Goal: Obtain resource: Download file/media

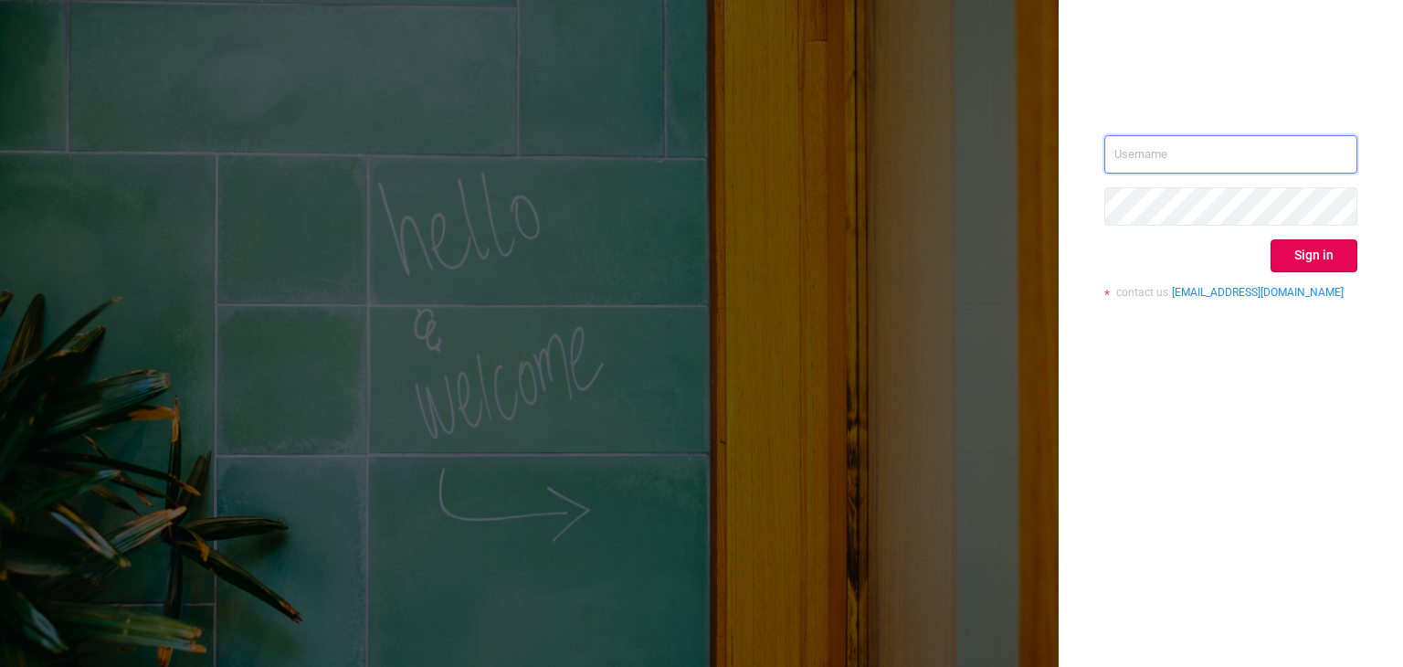
click at [1201, 153] on input "text" at bounding box center [1231, 154] width 253 height 38
click at [1195, 159] on input "text" at bounding box center [1231, 154] width 253 height 38
type input "[PERSON_NAME][EMAIL_ADDRESS][DOMAIN_NAME]"
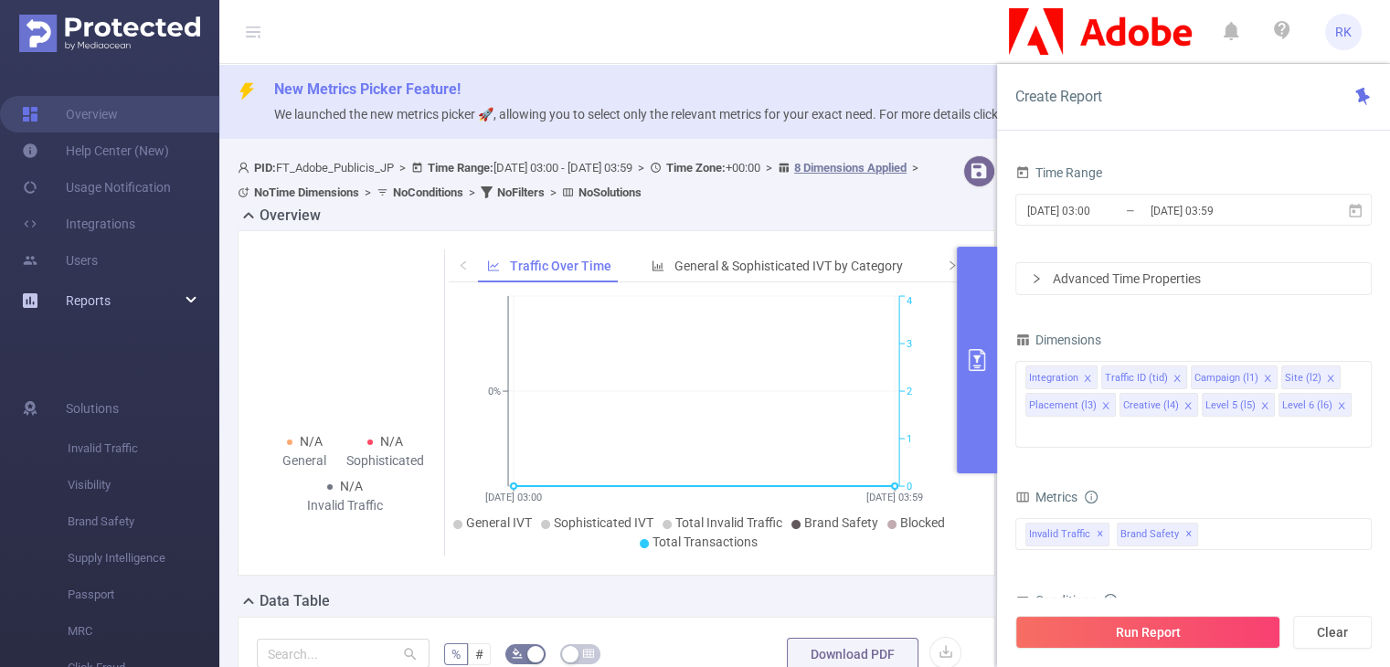
click at [115, 302] on div "Reports" at bounding box center [109, 300] width 219 height 37
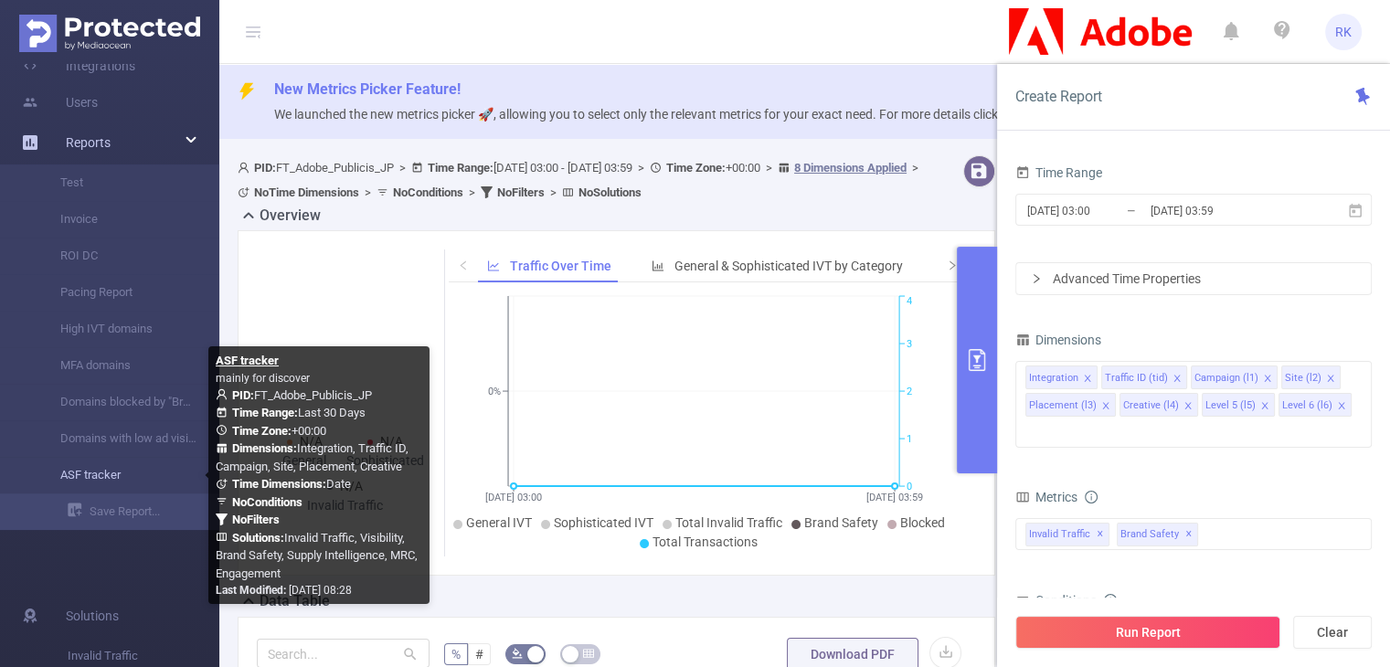
click at [95, 483] on link "ASF tracker" at bounding box center [117, 475] width 161 height 37
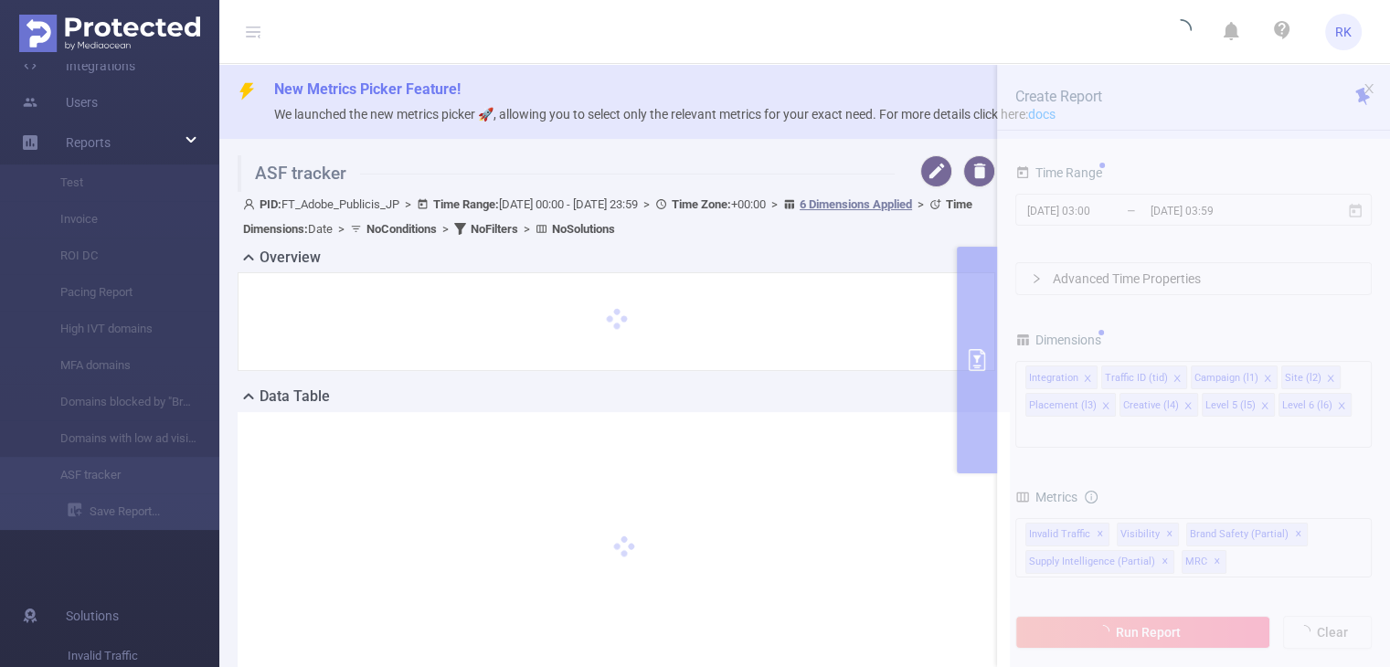
type input "[DATE] 00:00"
type input "[DATE] 23:59"
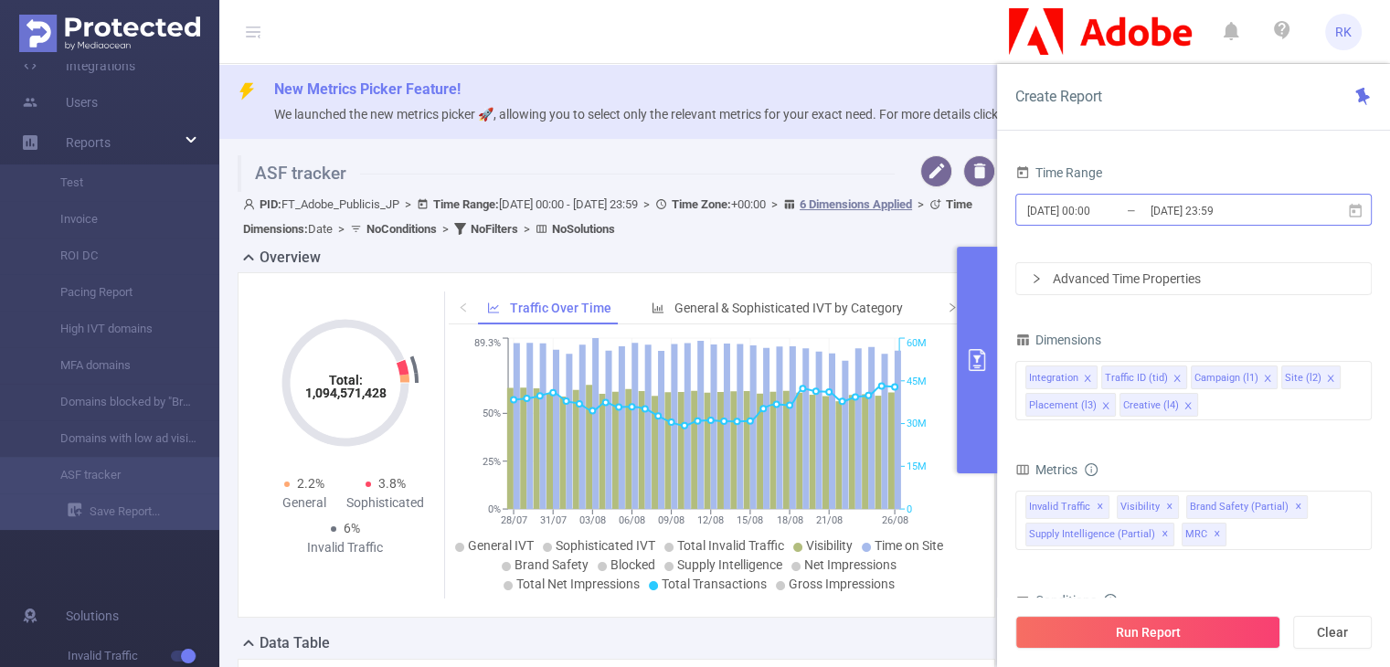
click at [1168, 206] on input "[DATE] 23:59" at bounding box center [1222, 210] width 148 height 25
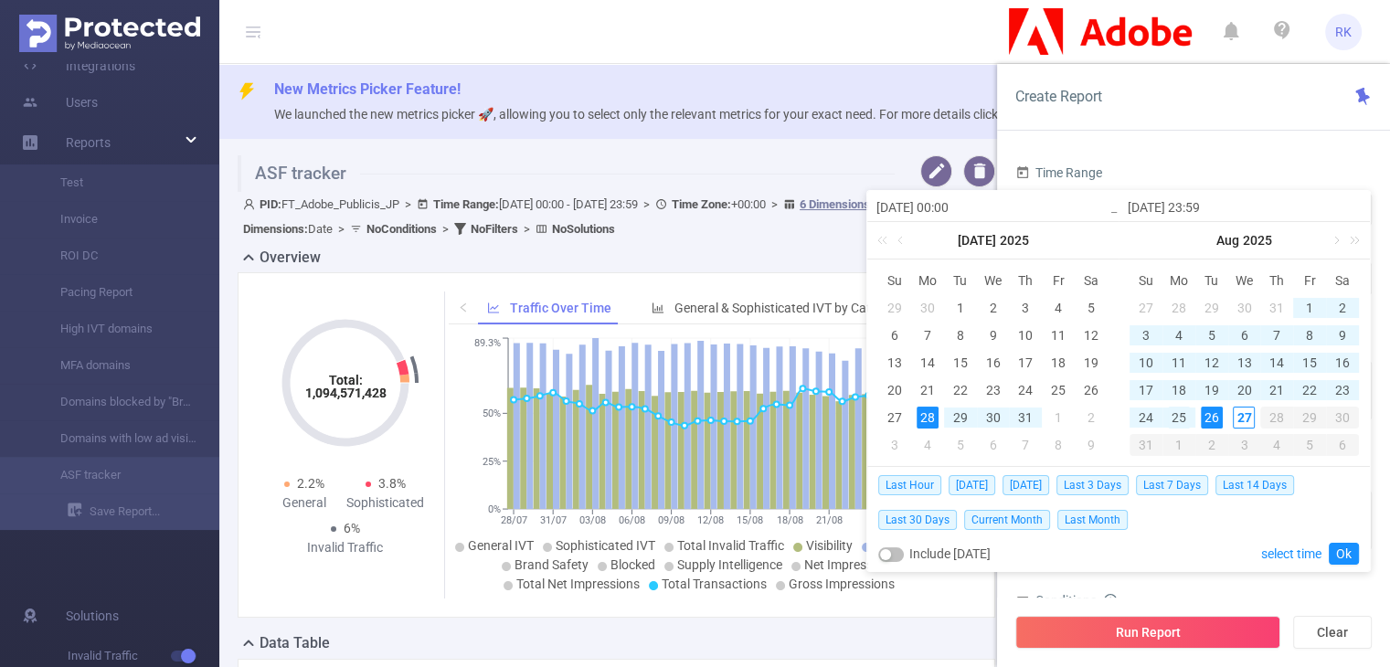
click at [1189, 417] on div "25" at bounding box center [1179, 418] width 22 height 22
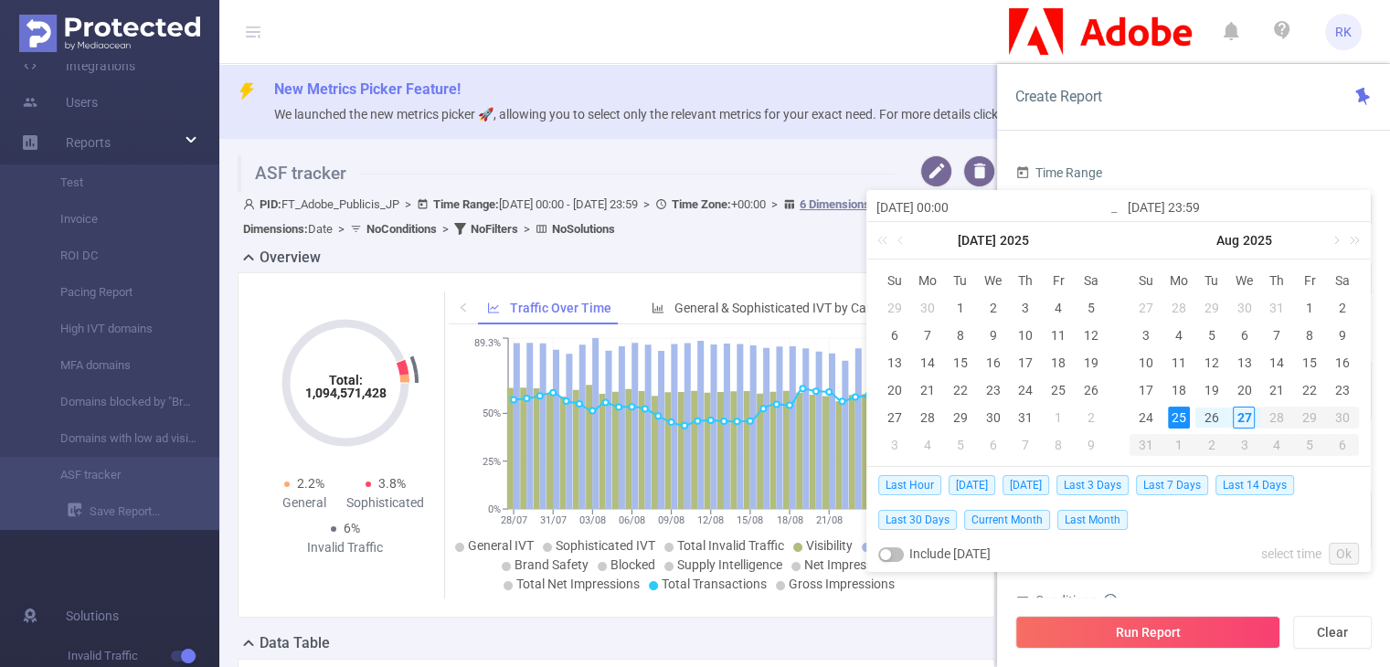
click at [1189, 417] on div "25" at bounding box center [1179, 418] width 22 height 22
type input "[DATE] 00:00"
type input "[DATE] 23:59"
type input "[DATE] 00:00"
type input "[DATE] 23:59"
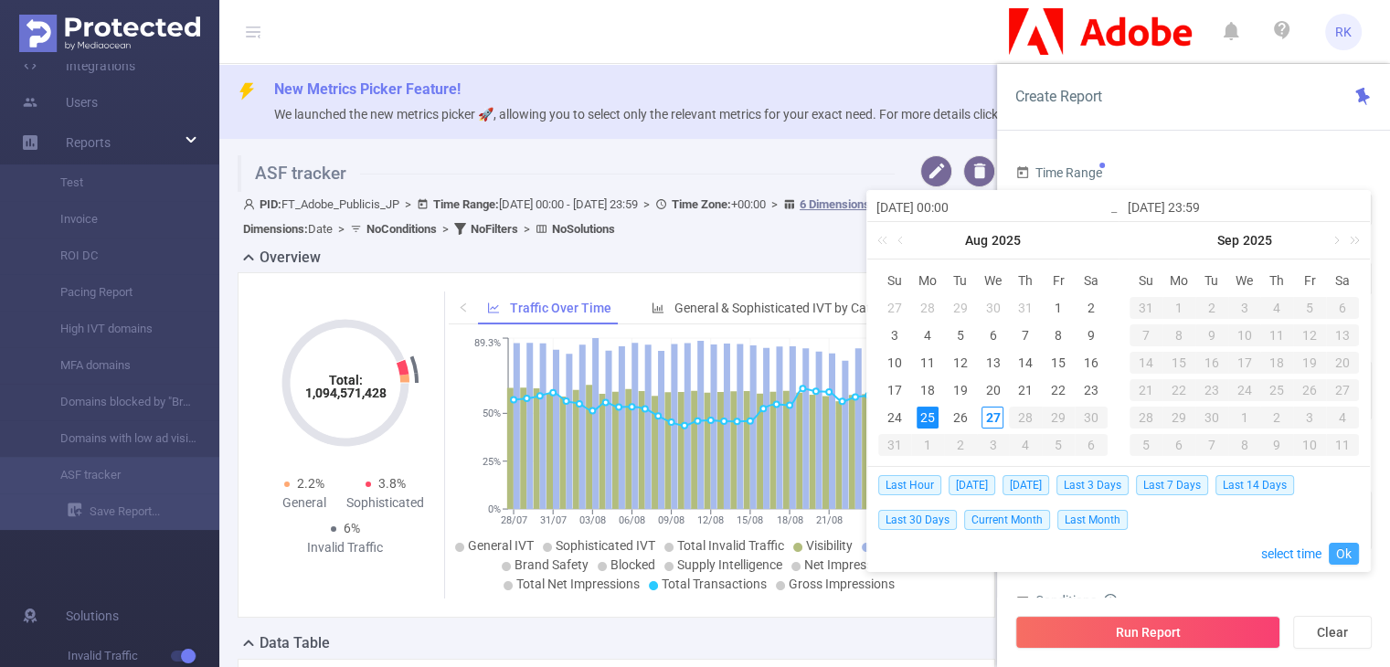
click at [1343, 545] on link "Ok" at bounding box center [1343, 554] width 30 height 22
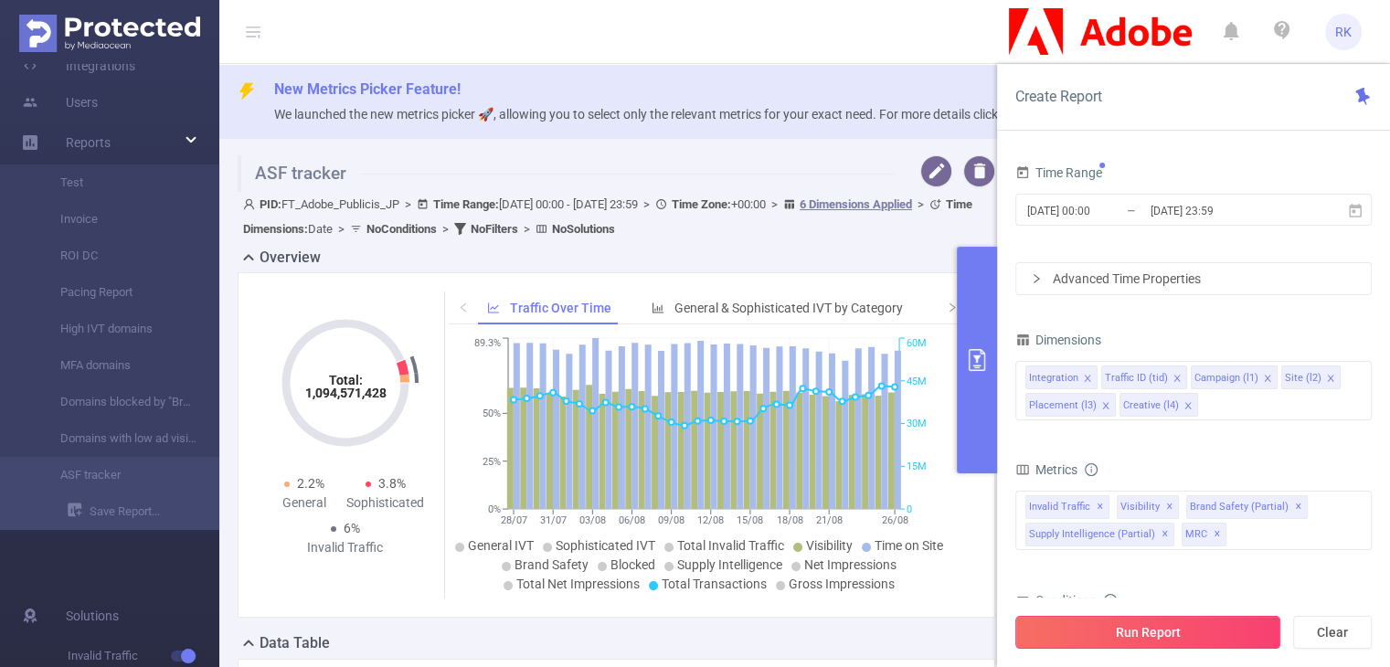
click at [1146, 624] on button "Run Report" at bounding box center [1147, 632] width 265 height 33
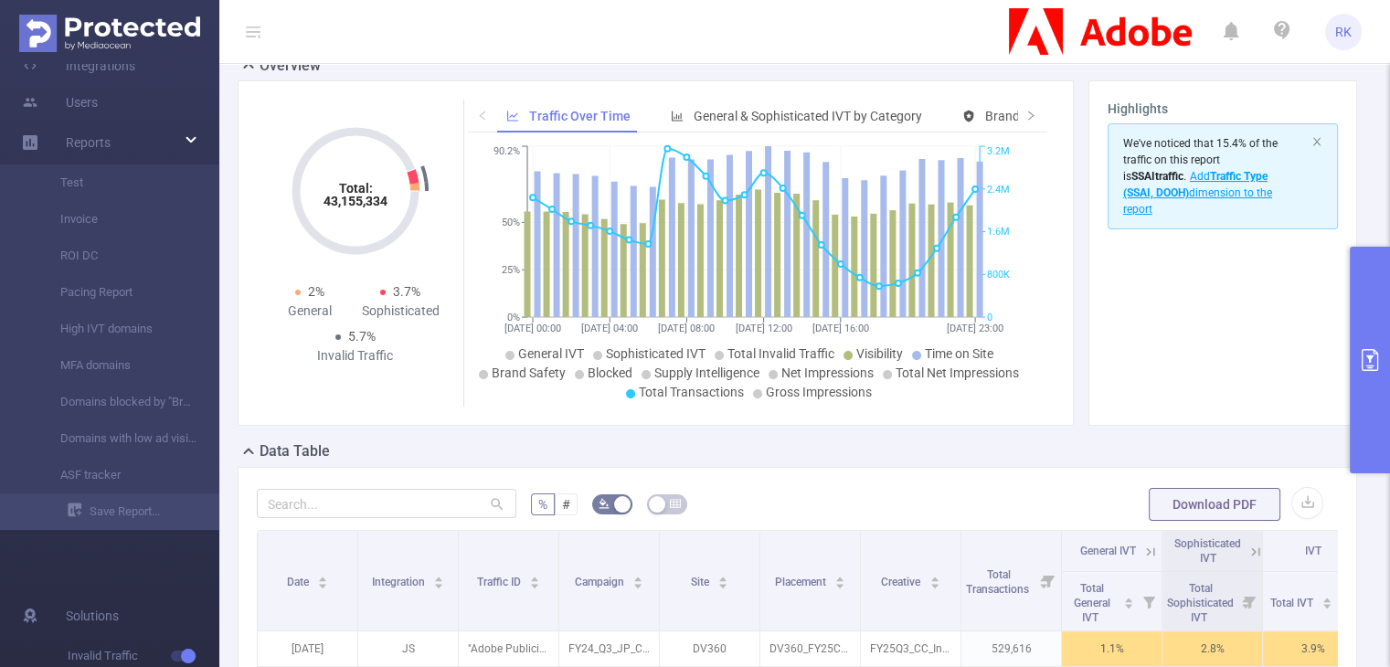
scroll to position [152, 0]
click at [1291, 498] on button "button" at bounding box center [1307, 501] width 32 height 32
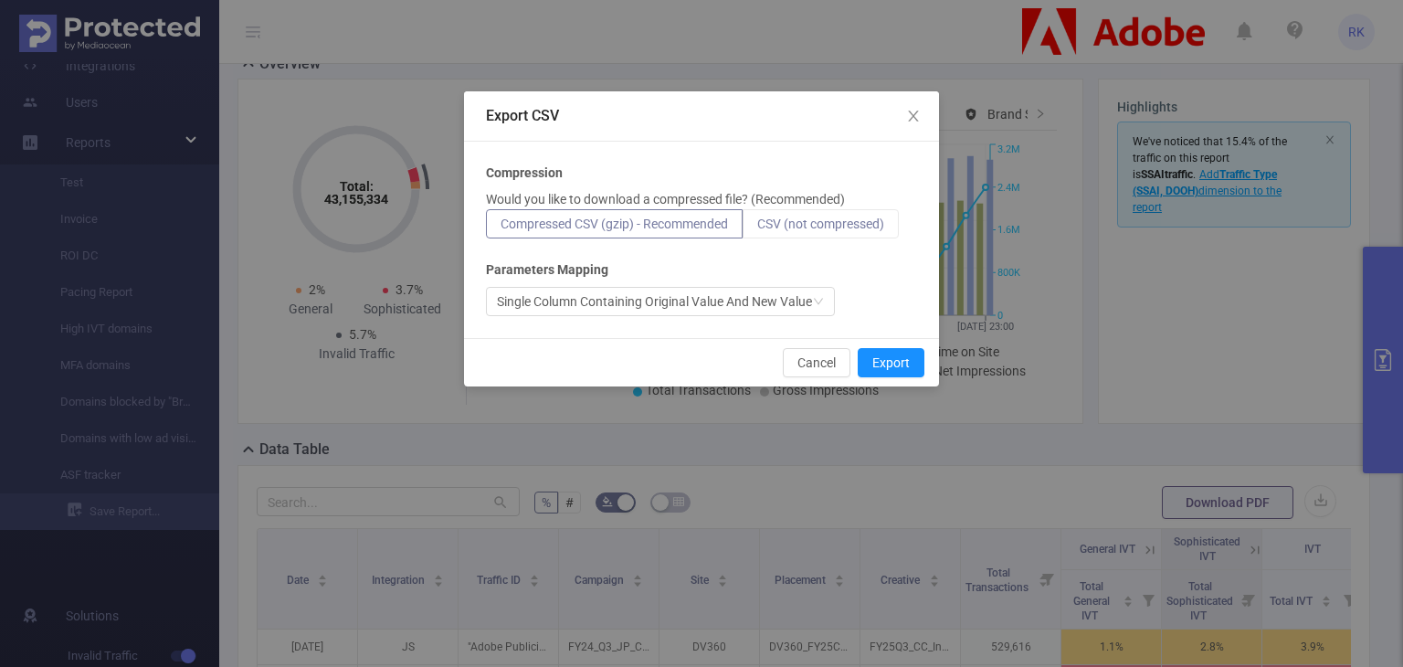
click at [871, 232] on label "CSV (not compressed)" at bounding box center [821, 223] width 156 height 29
click at [757, 228] on input "CSV (not compressed)" at bounding box center [757, 228] width 0 height 0
click at [894, 365] on button "Export" at bounding box center [891, 362] width 67 height 29
